Goal: Information Seeking & Learning: Find specific fact

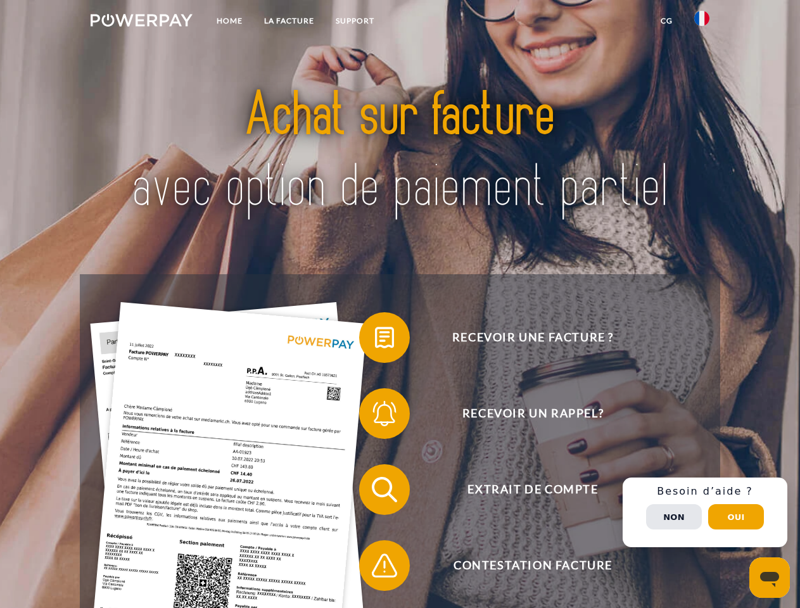
click at [141, 22] on img at bounding box center [142, 20] width 102 height 13
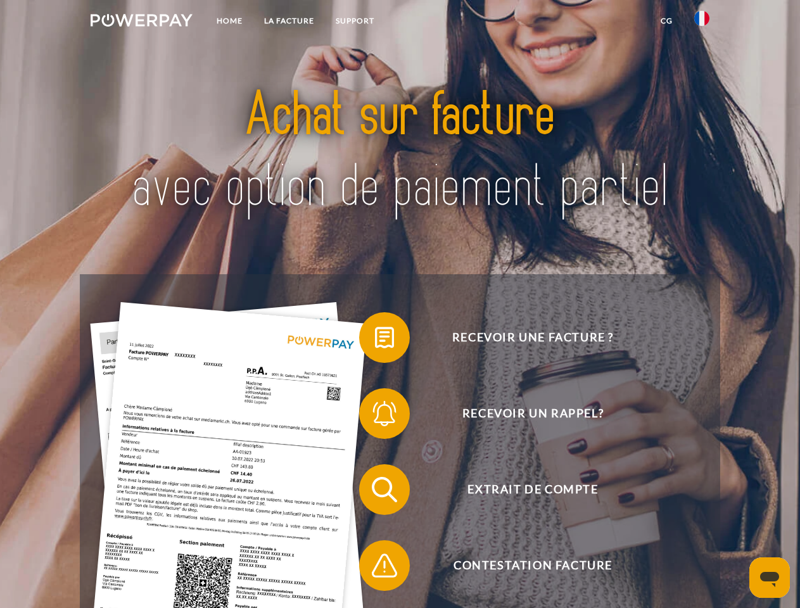
click at [701, 22] on img at bounding box center [701, 18] width 15 height 15
click at [666, 21] on link "CG" at bounding box center [666, 20] width 34 height 23
click at [375, 340] on span at bounding box center [365, 337] width 63 height 63
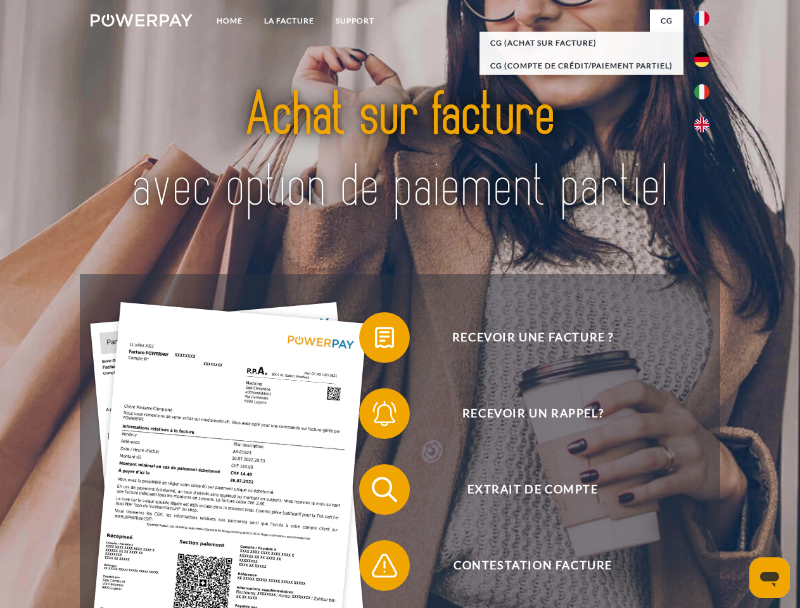
click at [375, 416] on span at bounding box center [365, 413] width 63 height 63
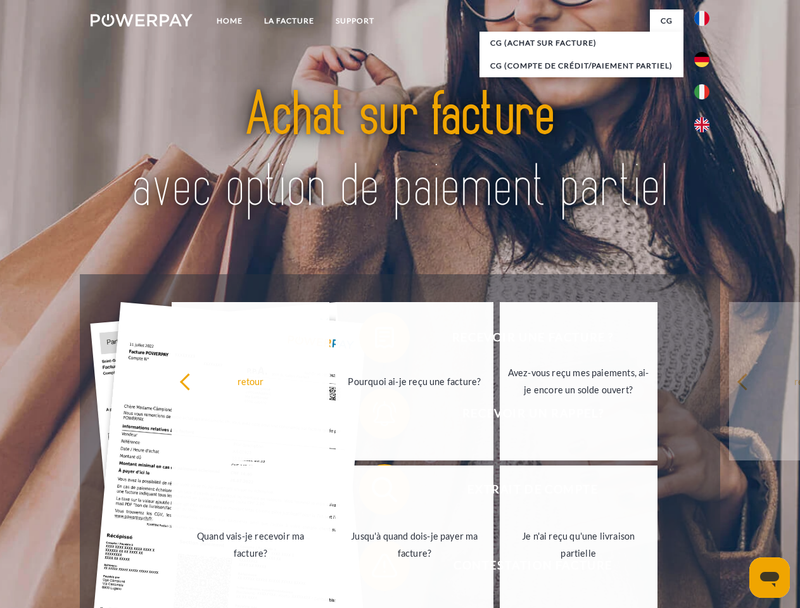
click at [375, 492] on link "Jusqu'à quand dois-je payer ma facture?" at bounding box center [415, 544] width 158 height 158
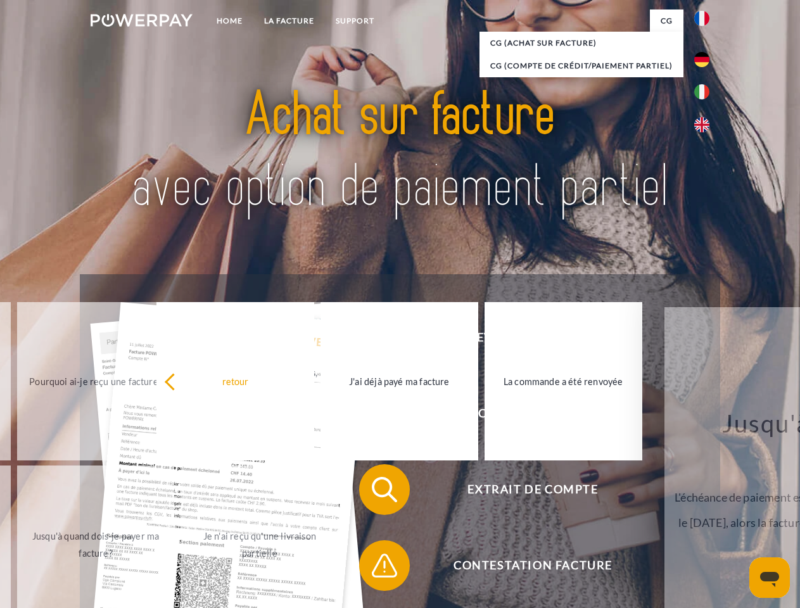
click at [375, 568] on span at bounding box center [365, 565] width 63 height 63
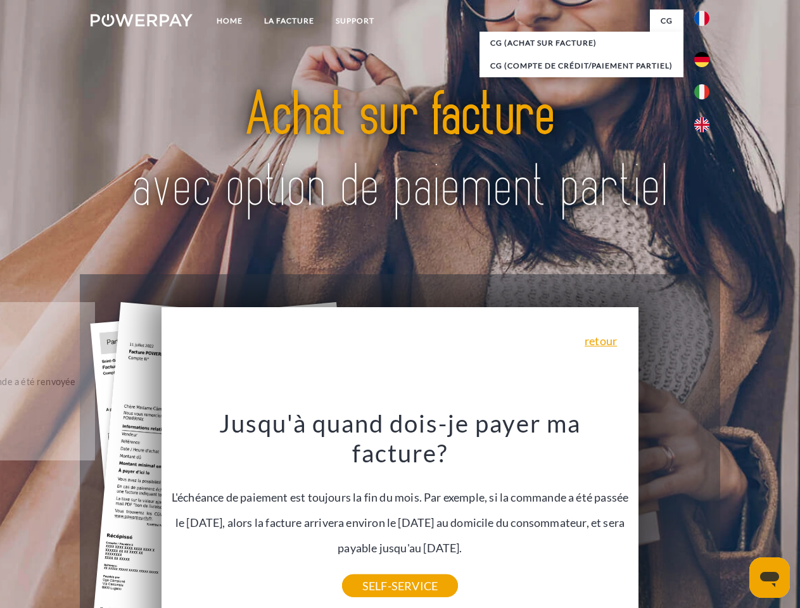
click at [705, 512] on div "Recevoir une facture ? Recevoir un rappel? Extrait de compte retour" at bounding box center [399, 527] width 639 height 506
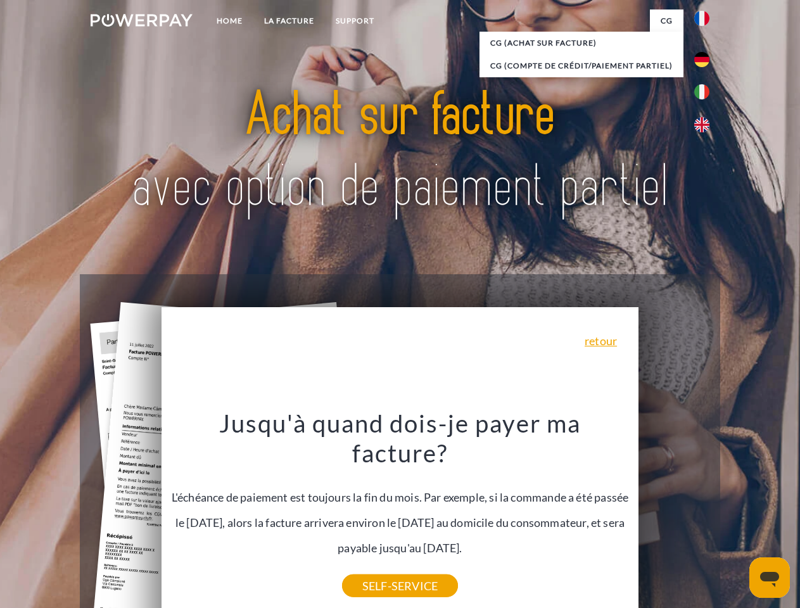
click at [674, 515] on span "Extrait de compte" at bounding box center [532, 489] width 310 height 51
click at [736, 517] on header "Home LA FACTURE Support" at bounding box center [400, 437] width 800 height 874
